Goal: Find specific page/section: Find specific page/section

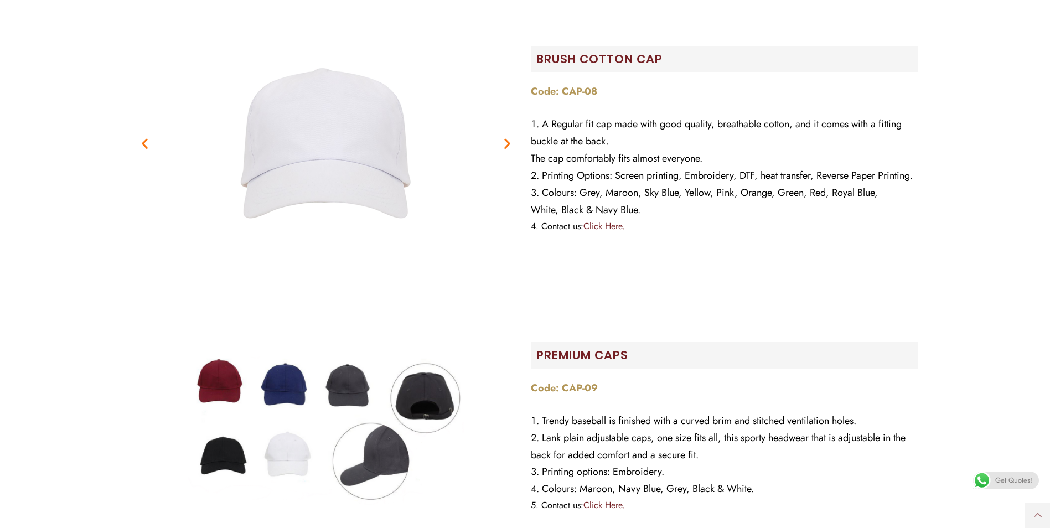
scroll to position [277, 0]
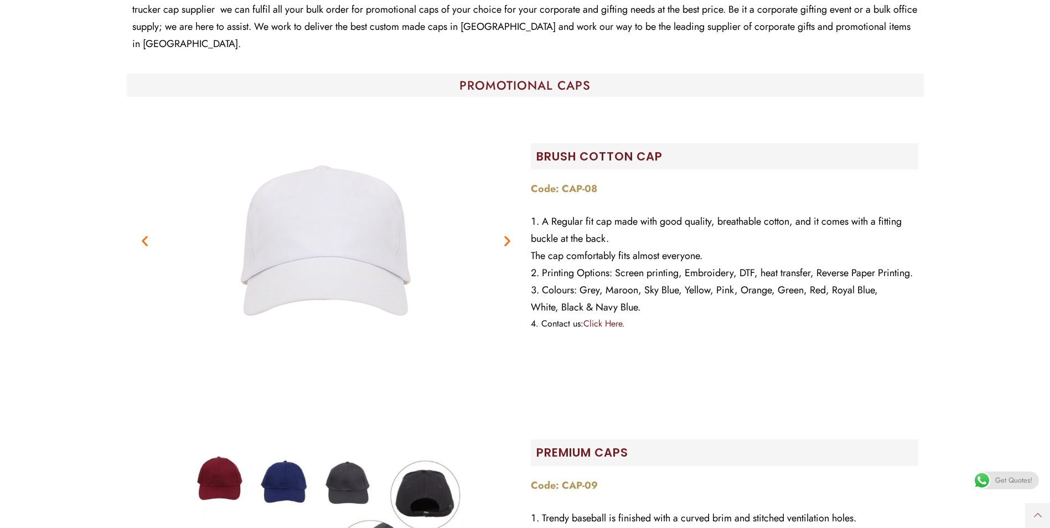
click at [505, 234] on icon "Next slide" at bounding box center [507, 241] width 14 height 14
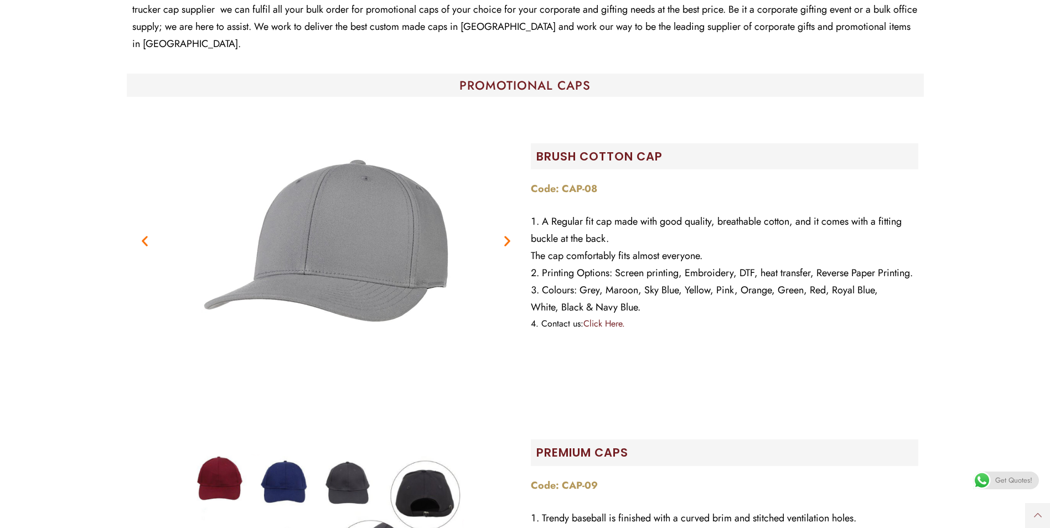
click at [505, 234] on icon "Next slide" at bounding box center [507, 241] width 14 height 14
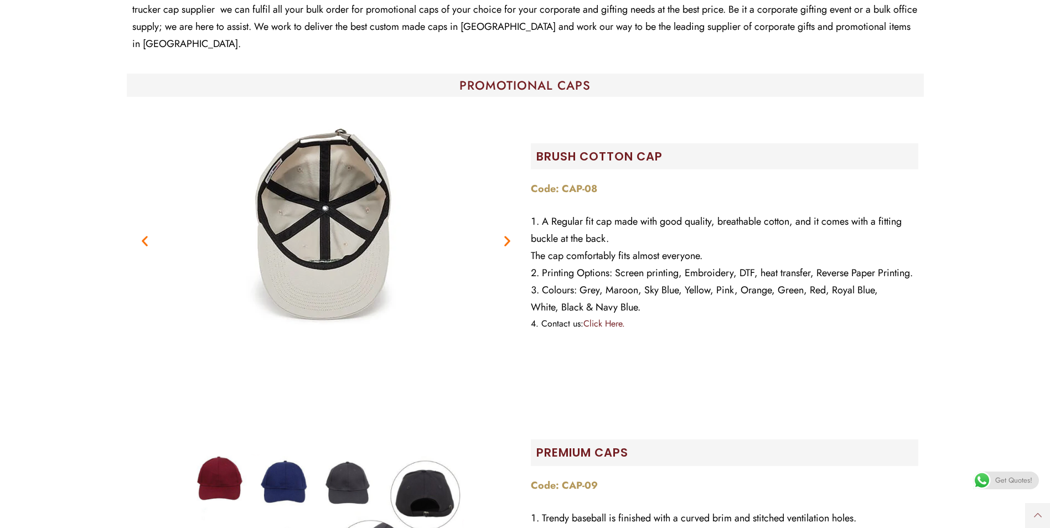
click at [505, 234] on icon "Next slide" at bounding box center [507, 241] width 14 height 14
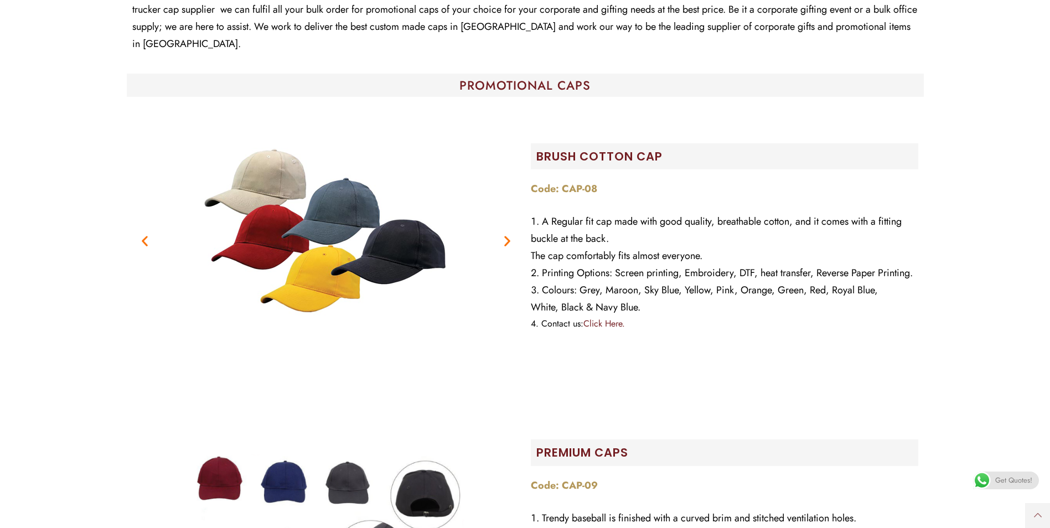
click at [505, 234] on icon "Next slide" at bounding box center [507, 241] width 14 height 14
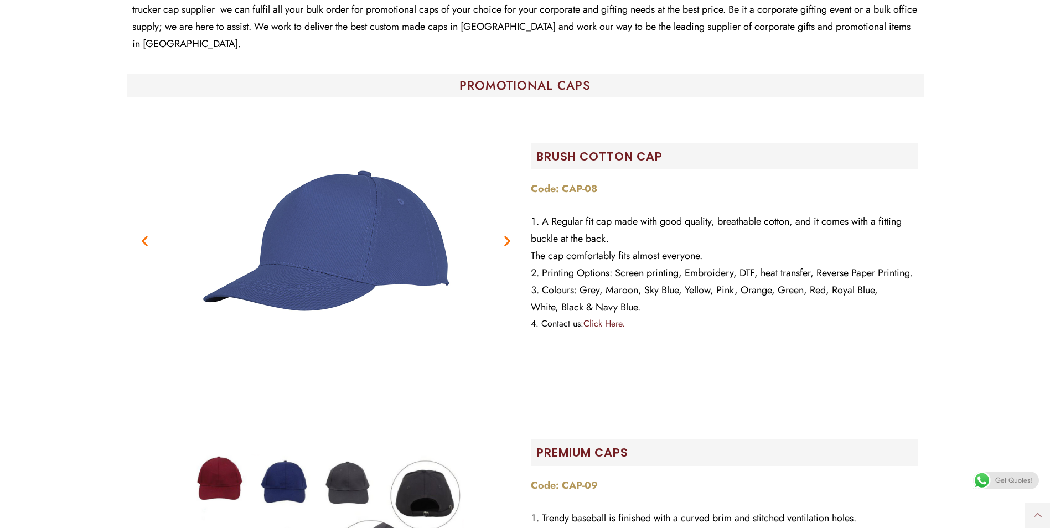
click at [505, 234] on icon "Next slide" at bounding box center [507, 241] width 14 height 14
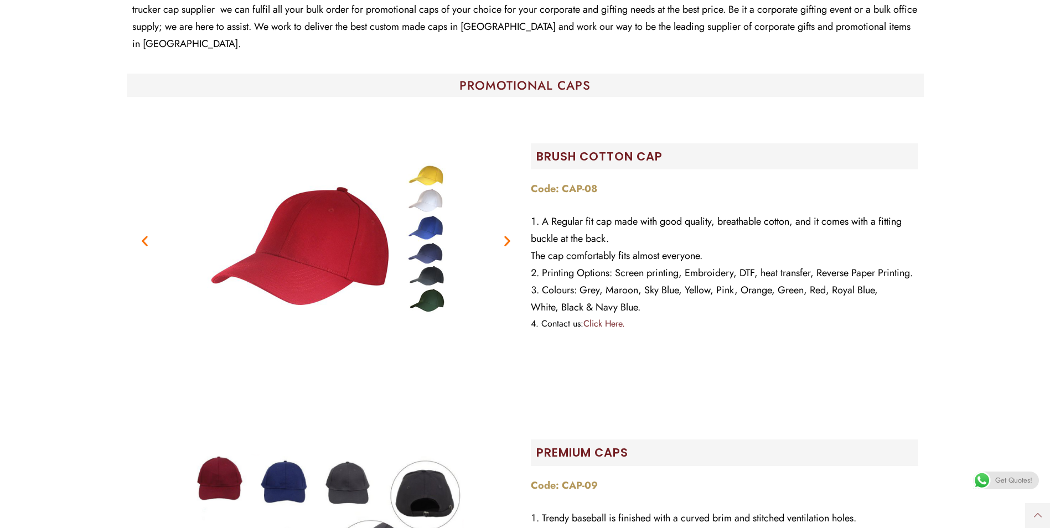
click at [505, 234] on icon "Next slide" at bounding box center [507, 241] width 14 height 14
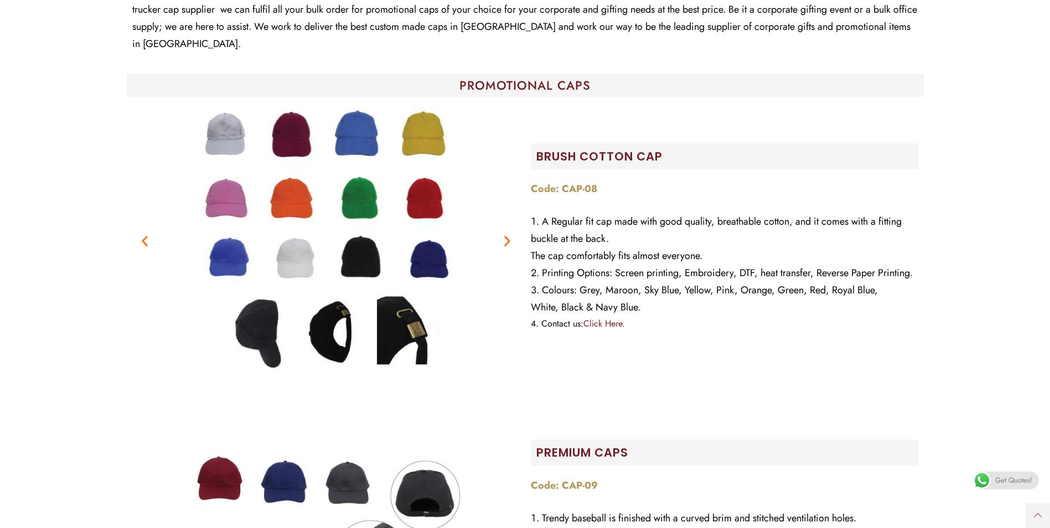
click at [505, 234] on icon "Next slide" at bounding box center [507, 241] width 14 height 14
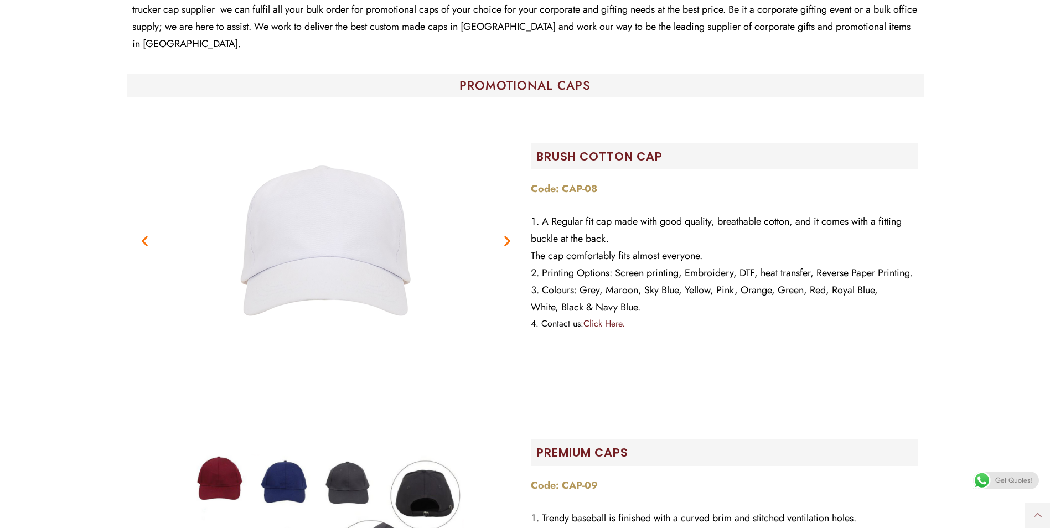
click at [505, 234] on icon "Next slide" at bounding box center [507, 241] width 14 height 14
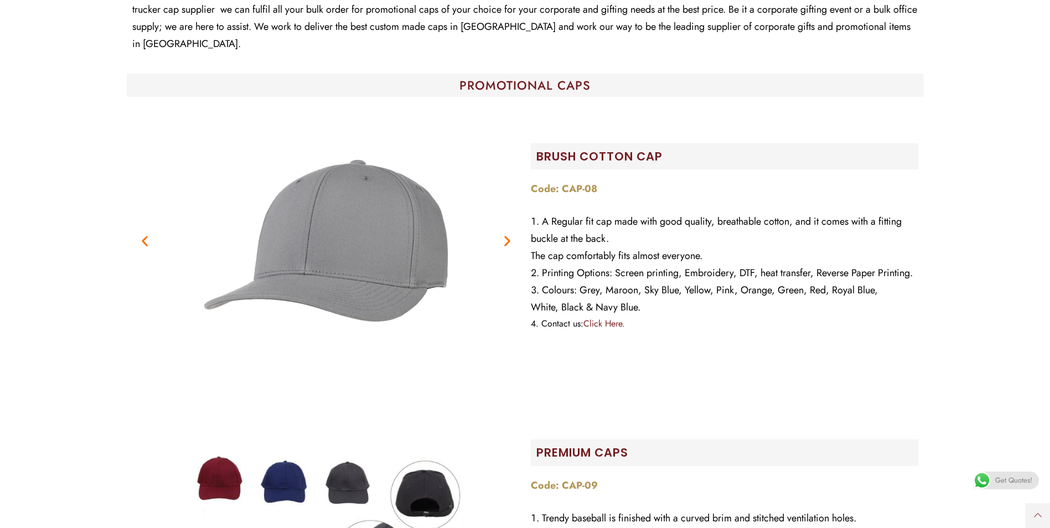
click at [505, 234] on icon "Next slide" at bounding box center [507, 241] width 14 height 14
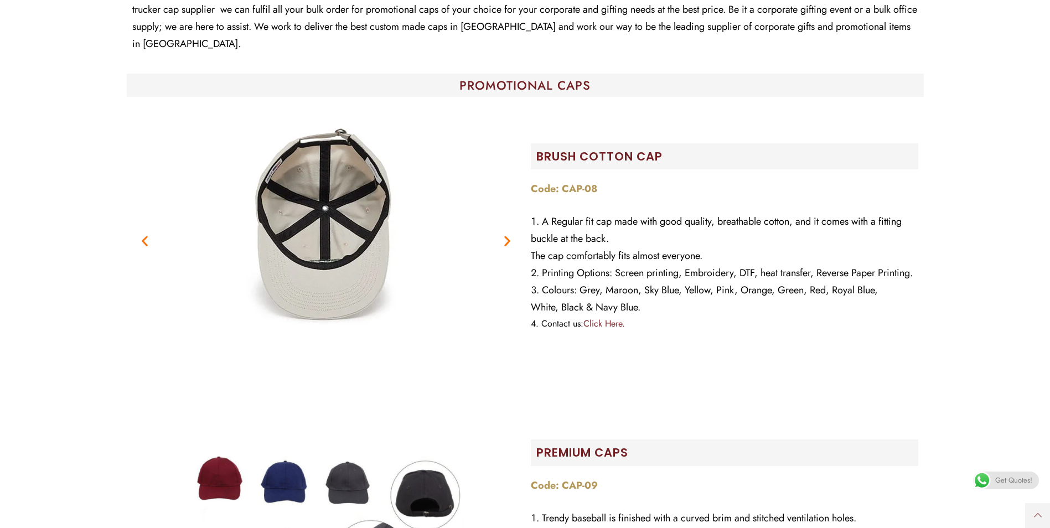
click at [505, 234] on icon "Next slide" at bounding box center [507, 241] width 14 height 14
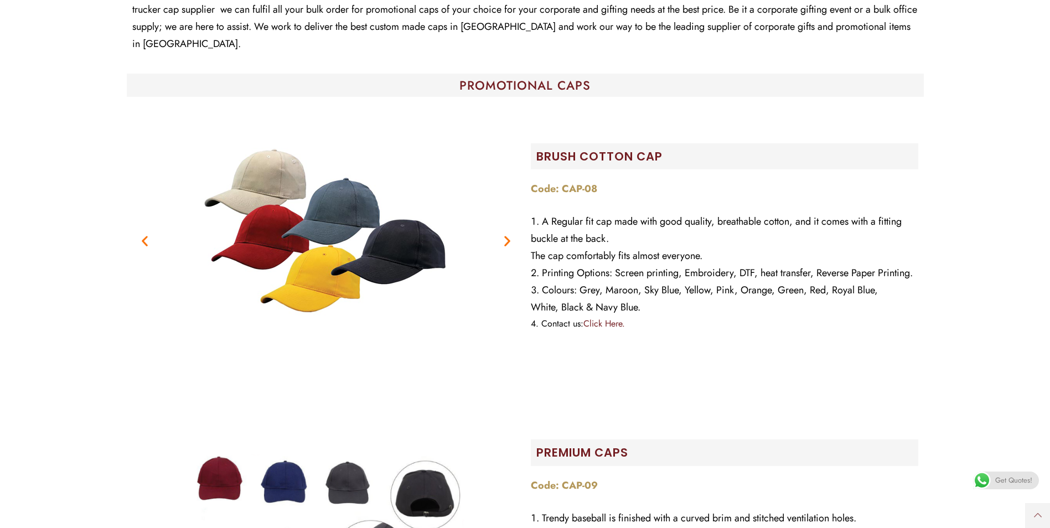
click at [505, 234] on icon "Next slide" at bounding box center [507, 241] width 14 height 14
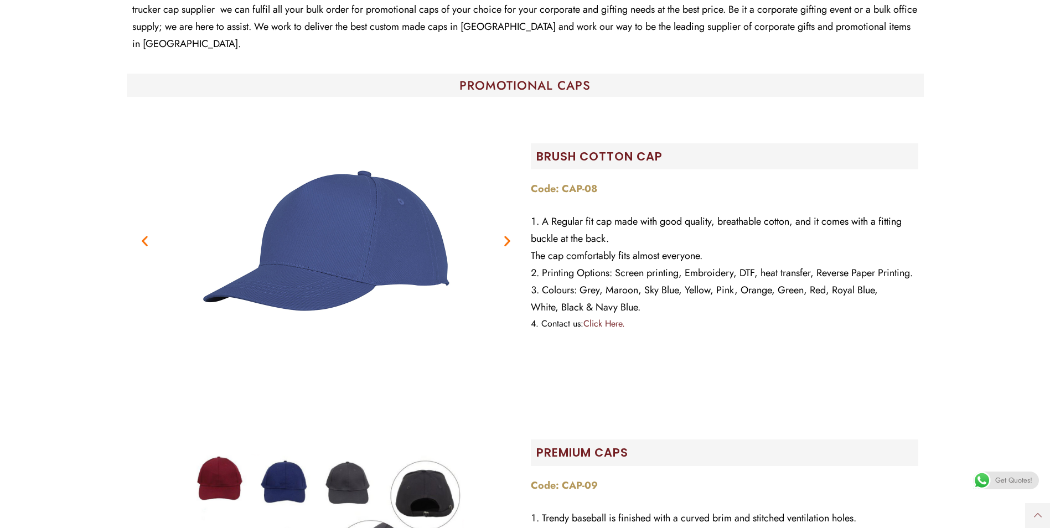
click at [505, 234] on icon "Next slide" at bounding box center [507, 241] width 14 height 14
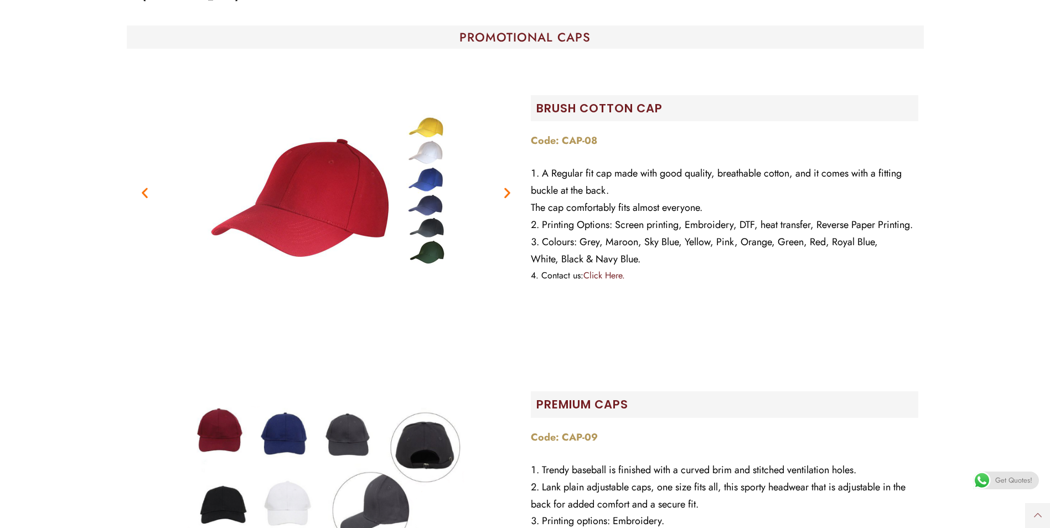
scroll to position [332, 0]
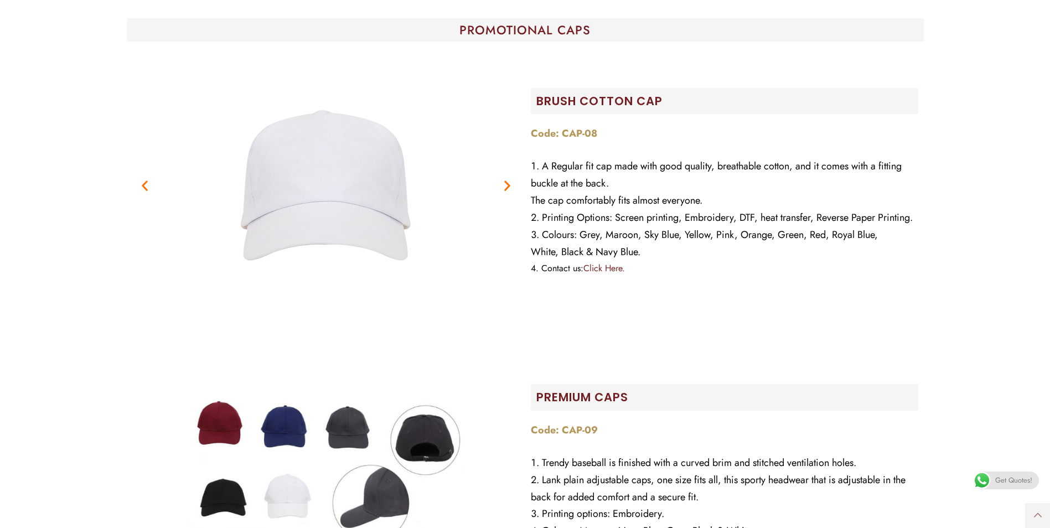
click at [594, 262] on link "Click Here." at bounding box center [605, 268] width 42 height 13
click at [591, 262] on link "Click Here." at bounding box center [605, 268] width 42 height 13
